Goal: Navigation & Orientation: Find specific page/section

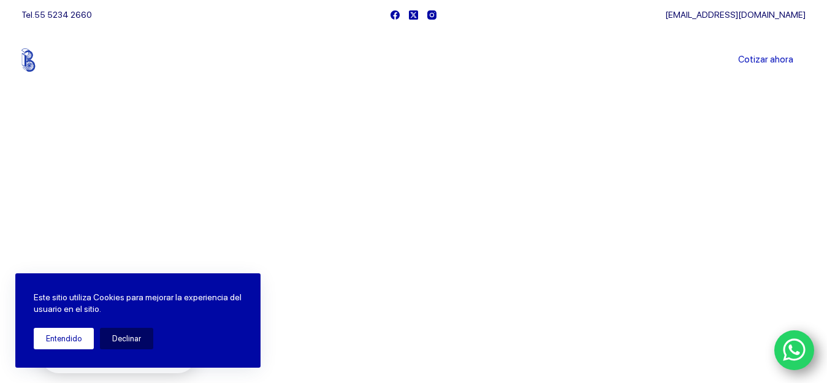
click at [74, 339] on button "Entendido" at bounding box center [64, 338] width 60 height 21
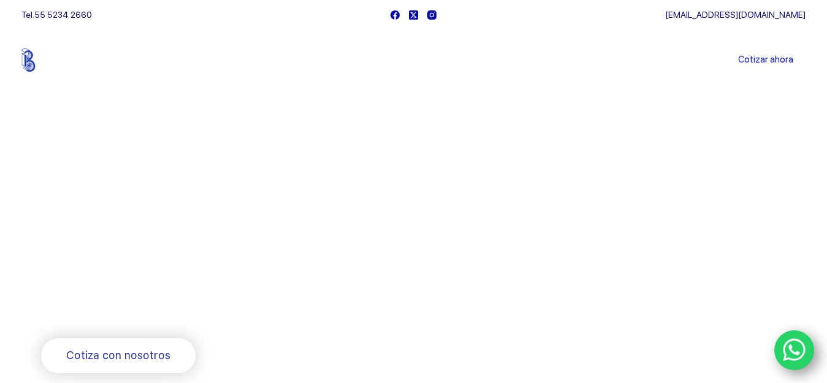
click at [395, 60] on link "Sucursales" at bounding box center [391, 60] width 76 height 0
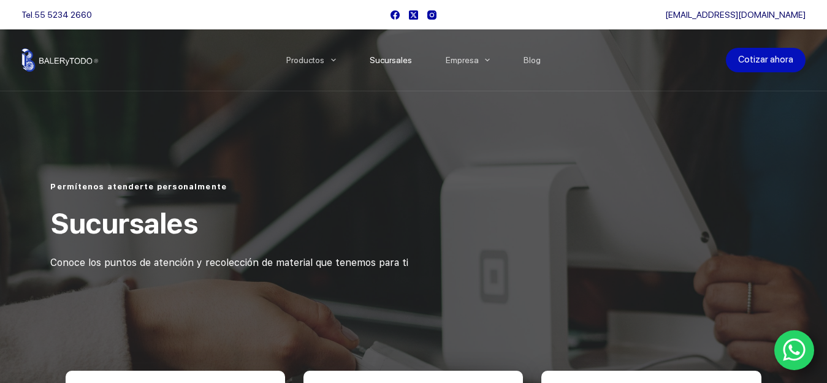
click at [757, 53] on link "Cotizar ahora" at bounding box center [766, 60] width 80 height 25
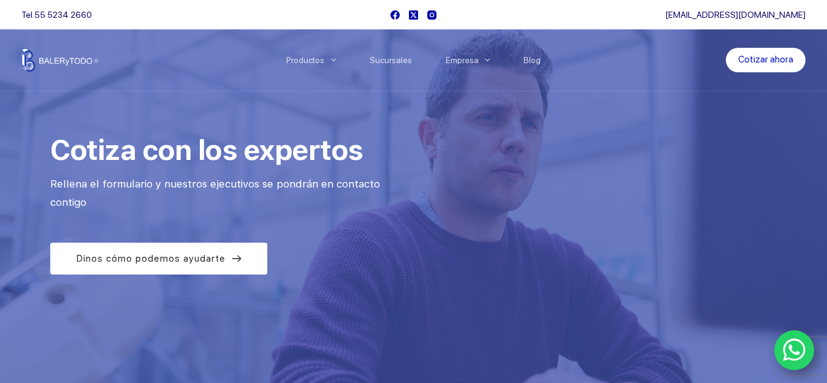
click at [53, 56] on img at bounding box center [59, 59] width 77 height 23
